Goal: Transaction & Acquisition: Purchase product/service

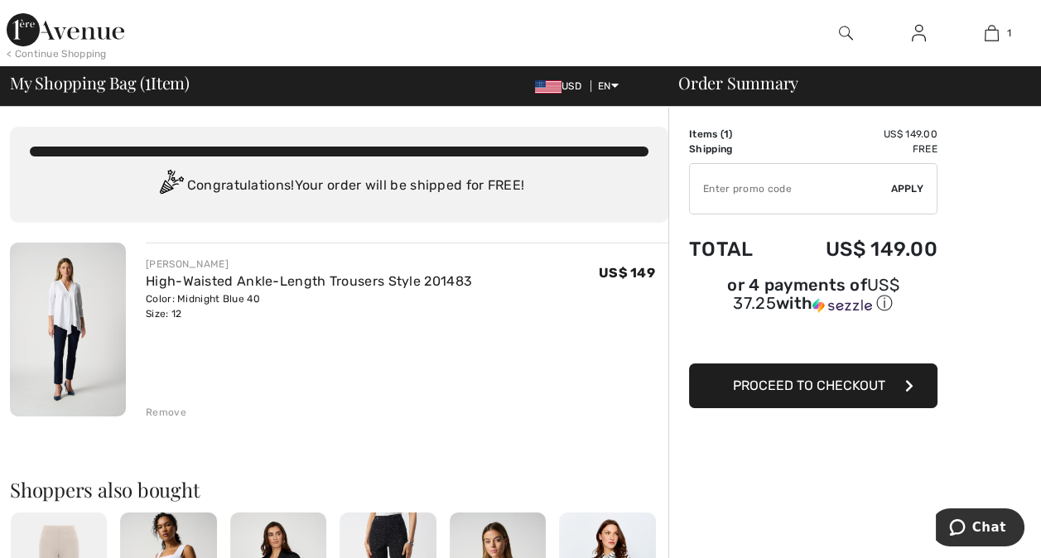
click at [726, 364] on button "Proceed to Checkout" at bounding box center [813, 386] width 248 height 45
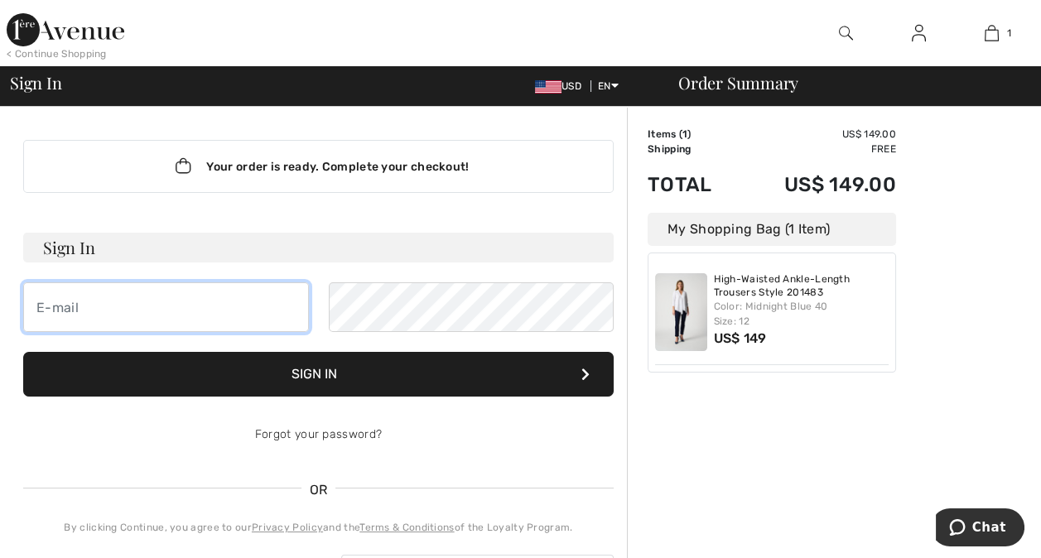
click at [61, 301] on input "email" at bounding box center [166, 307] width 286 height 50
type input "[EMAIL_ADDRESS][DOMAIN_NAME]"
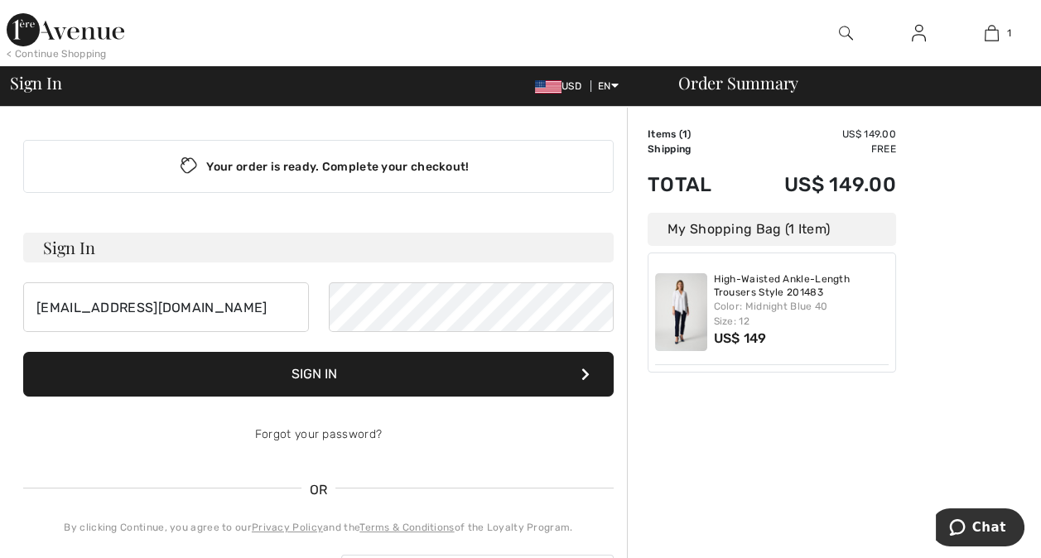
click at [215, 382] on button "Sign In" at bounding box center [318, 374] width 590 height 45
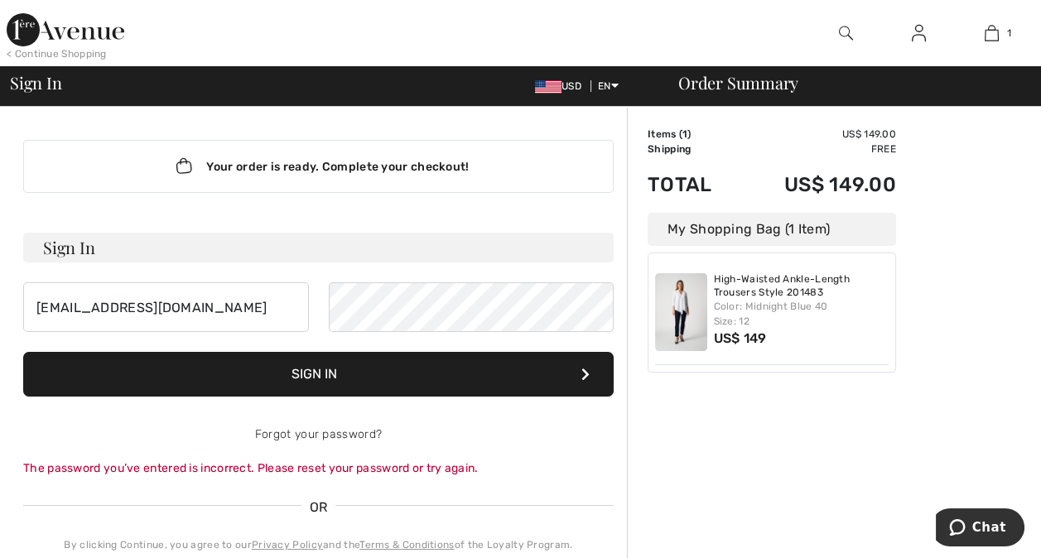
click at [353, 360] on button "Sign In" at bounding box center [318, 374] width 590 height 45
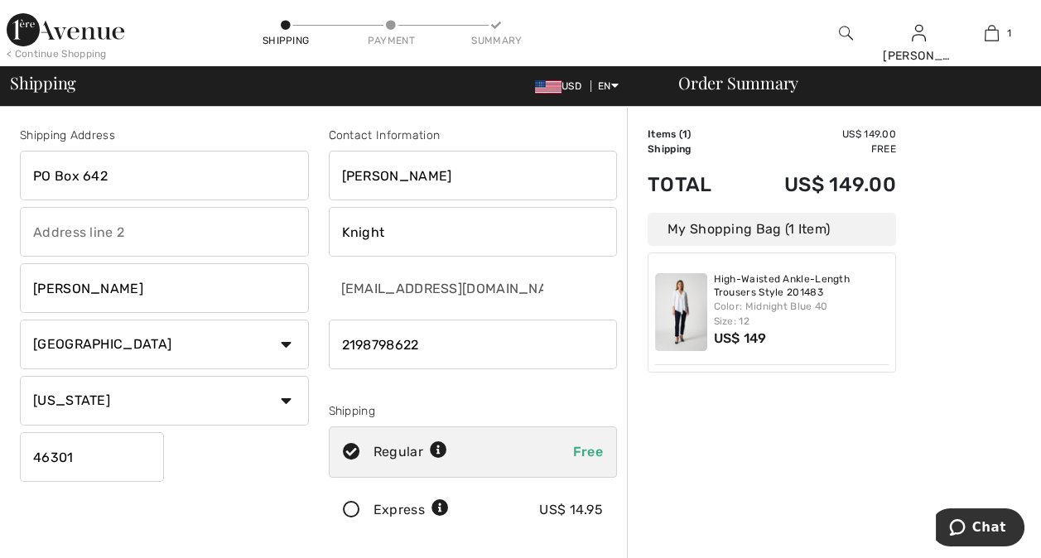
click at [133, 182] on input "PO Box 642" at bounding box center [164, 176] width 289 height 50
click at [141, 174] on input "PO Box 642" at bounding box center [164, 176] width 289 height 50
type input "P"
click at [132, 176] on input "PO Box 642" at bounding box center [164, 176] width 289 height 50
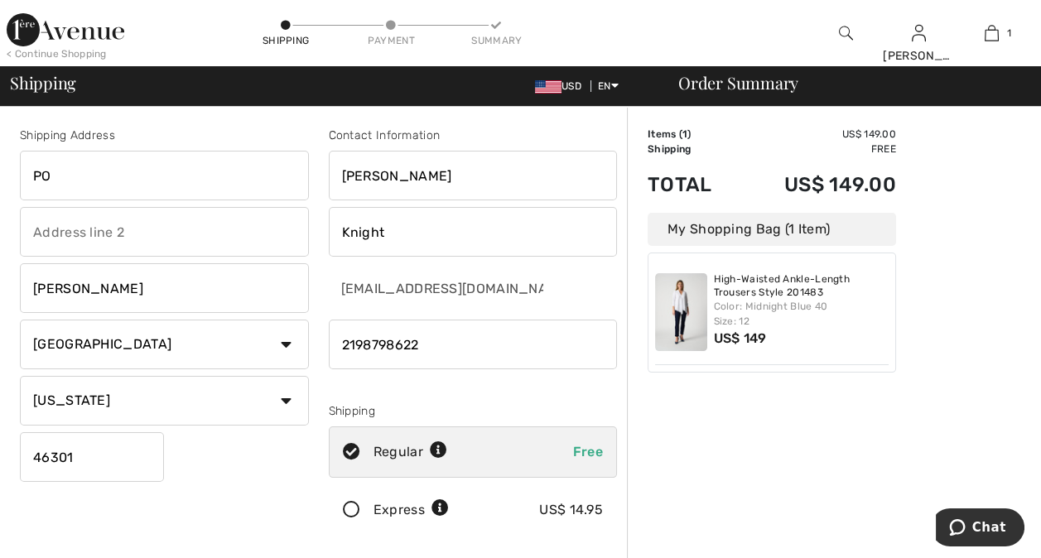
type input "P"
type input "714 E Wilson Ave"
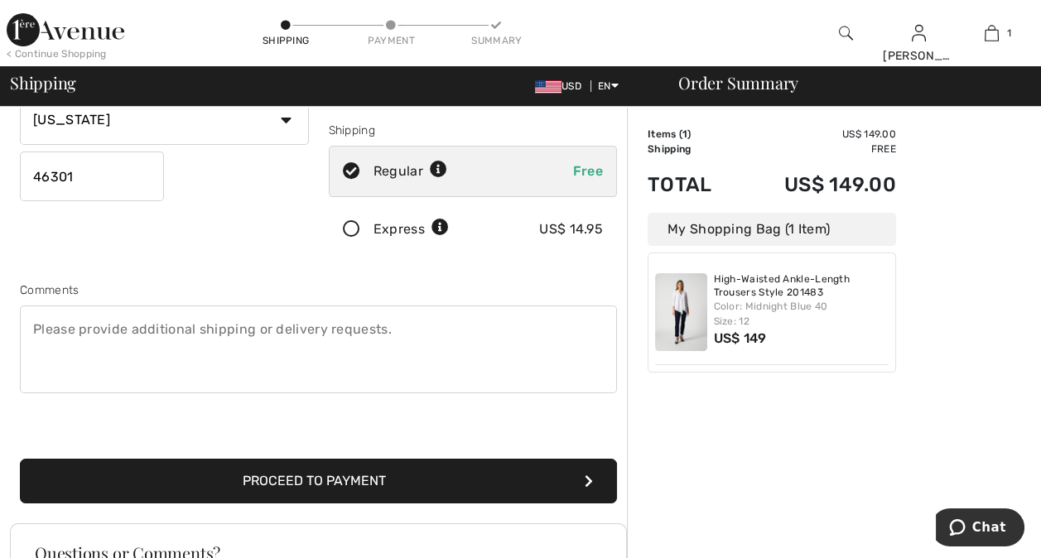
scroll to position [280, 0]
click at [261, 484] on button "Proceed to Payment" at bounding box center [318, 482] width 597 height 45
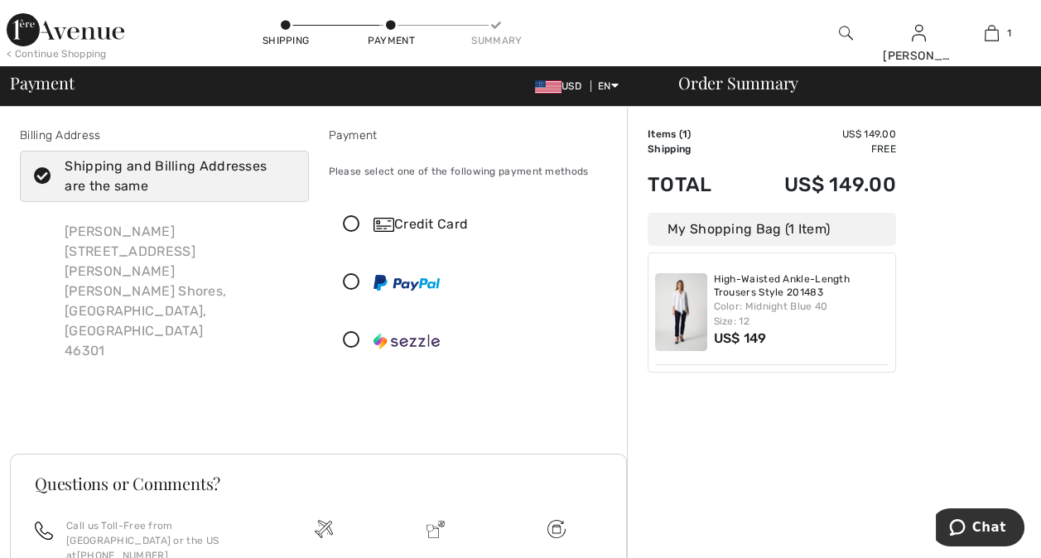
click at [349, 280] on icon at bounding box center [352, 282] width 44 height 17
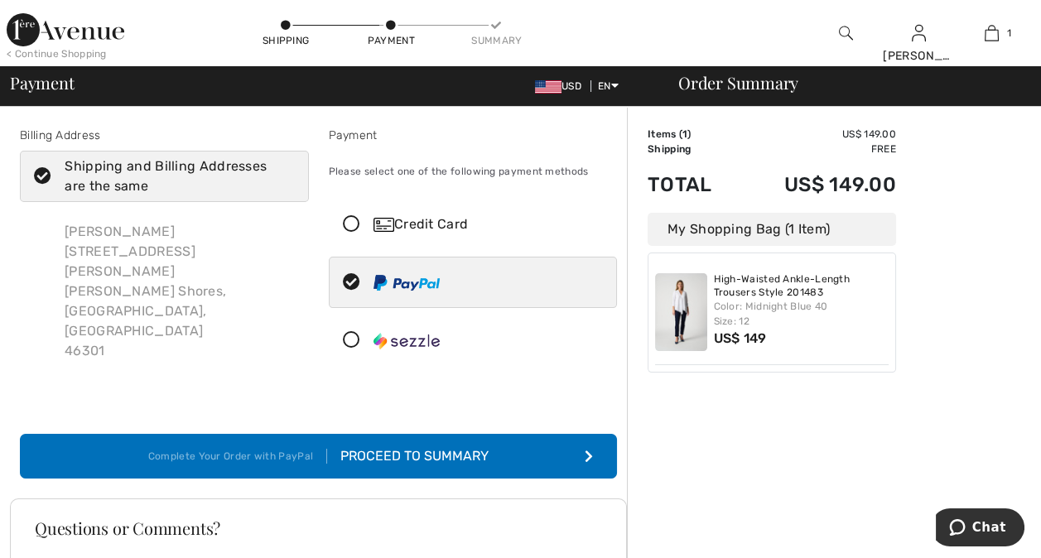
click at [391, 455] on div "Proceed to Summary" at bounding box center [407, 456] width 161 height 20
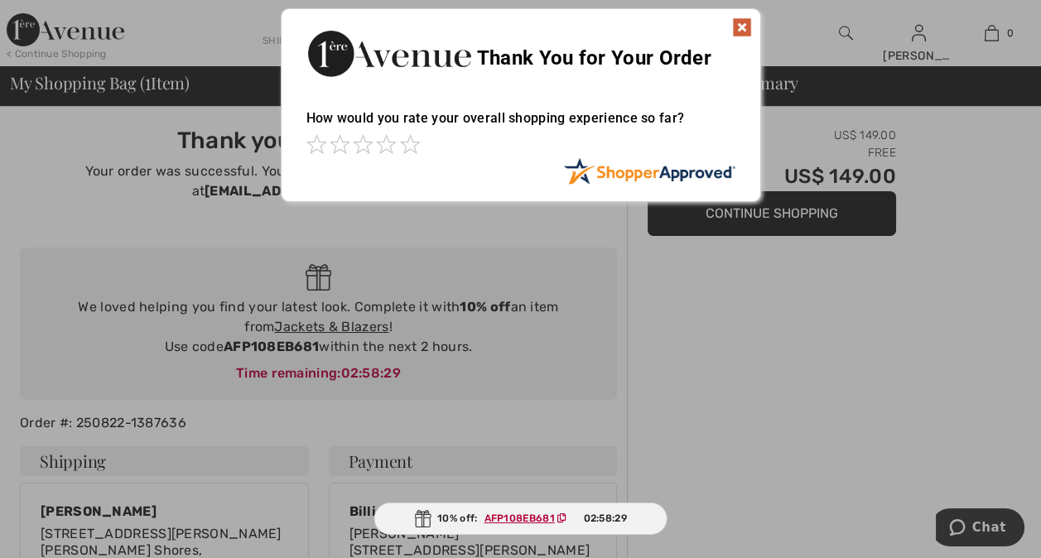
click at [738, 26] on img at bounding box center [742, 27] width 20 height 20
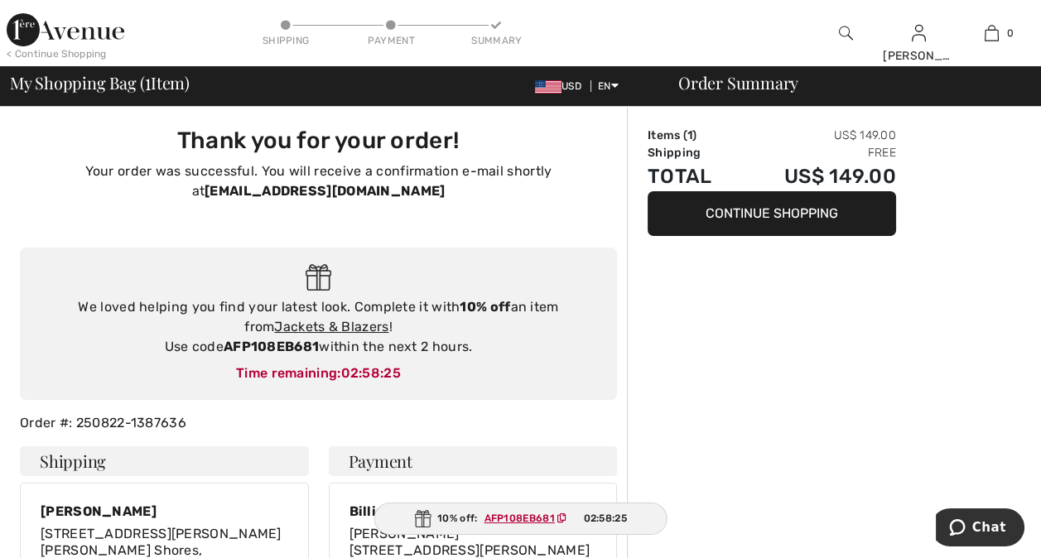
click at [750, 211] on button "Continue Shopping" at bounding box center [772, 213] width 248 height 45
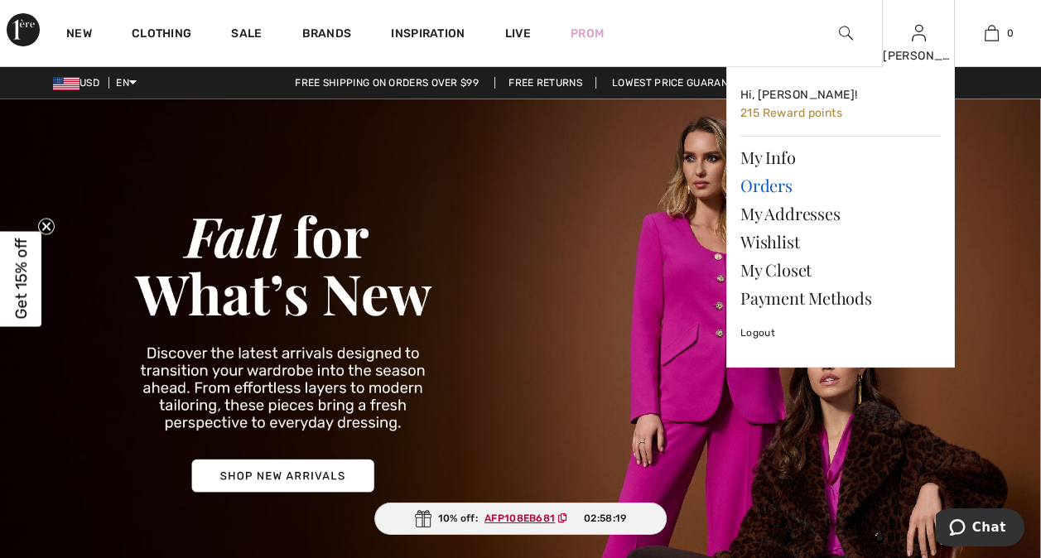
click at [778, 184] on link "Orders" at bounding box center [840, 185] width 200 height 28
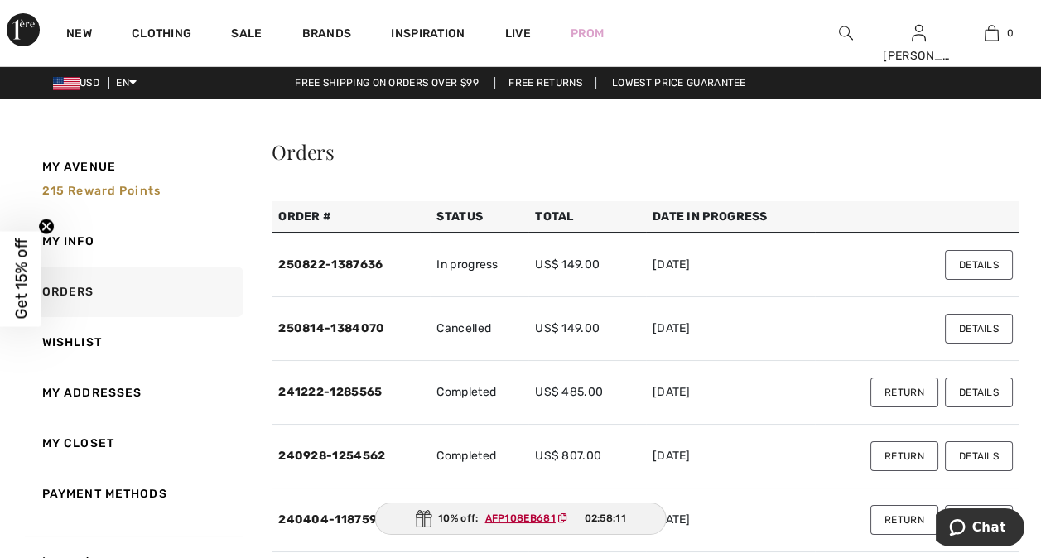
click at [983, 321] on button "Details" at bounding box center [979, 329] width 68 height 30
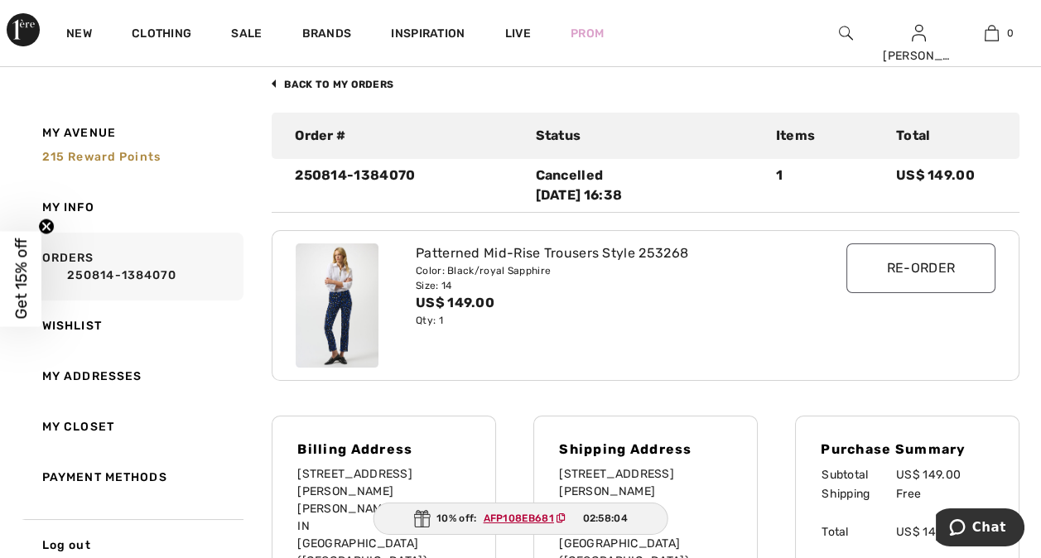
scroll to position [99, 0]
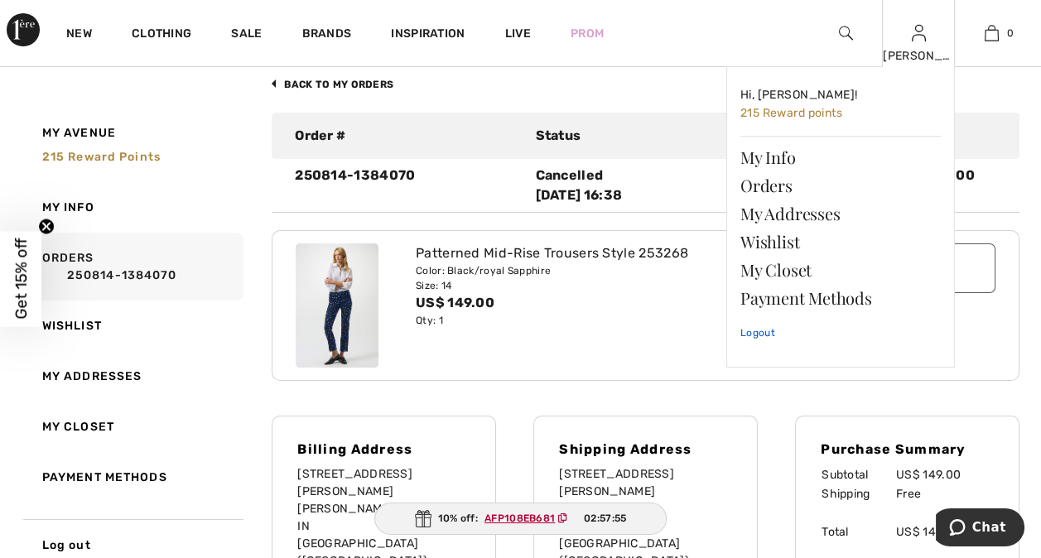
click at [753, 331] on link "Logout" at bounding box center [840, 332] width 200 height 41
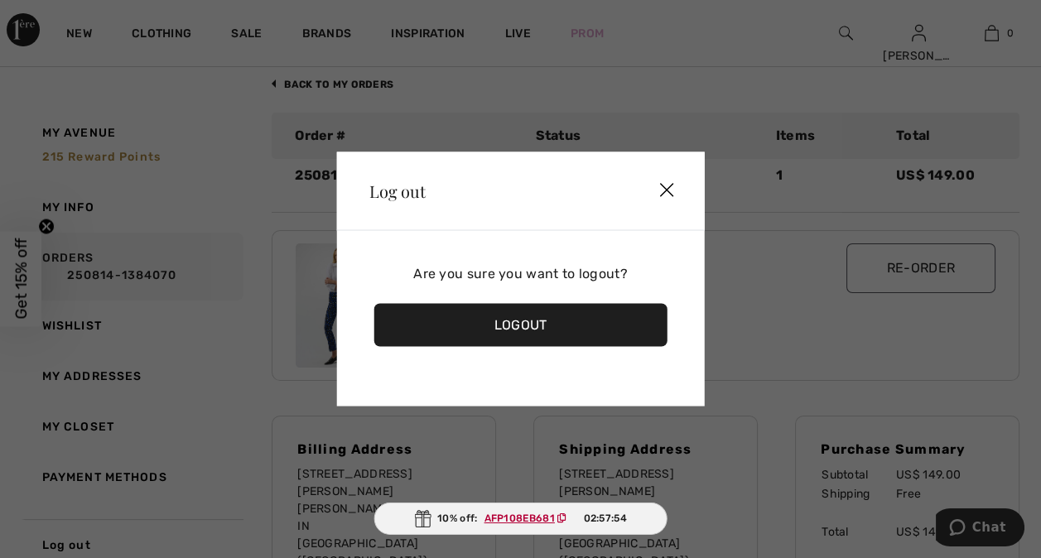
click at [598, 330] on div "Logout" at bounding box center [520, 325] width 294 height 43
